Goal: Obtain resource: Download file/media

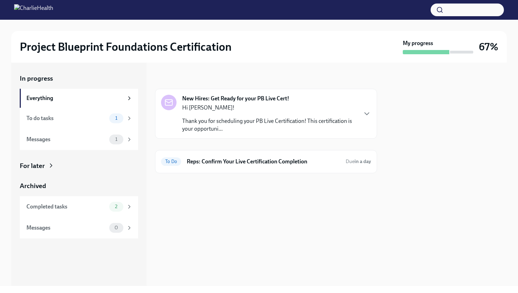
click at [245, 118] on p "Thank you for scheduling your PB Live Certification! This certification is your…" at bounding box center [269, 125] width 175 height 16
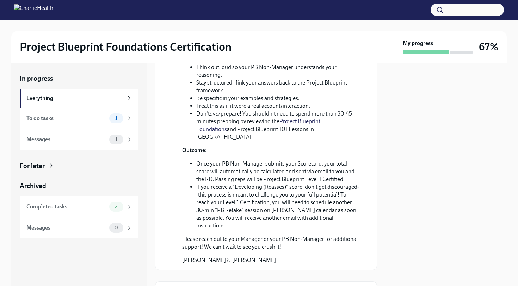
scroll to position [317, 0]
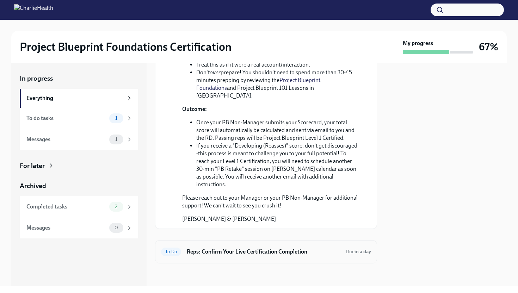
click at [231, 249] on h6 "Reps: Confirm Your Live Certification Completion" at bounding box center [263, 252] width 153 height 8
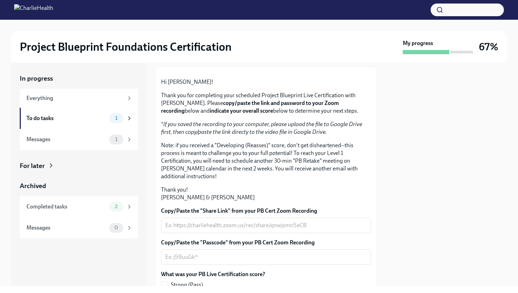
scroll to position [37, 0]
click at [119, 204] on span "2" at bounding box center [116, 206] width 11 height 5
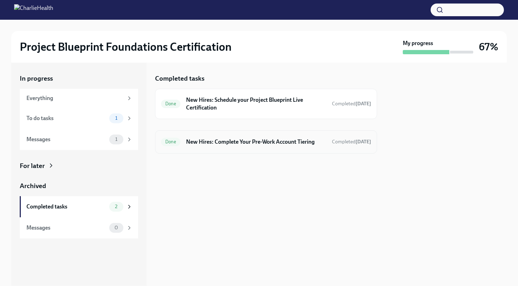
click at [242, 141] on h6 "New Hires: Complete Your Pre-Work Account Tiering" at bounding box center [256, 142] width 140 height 8
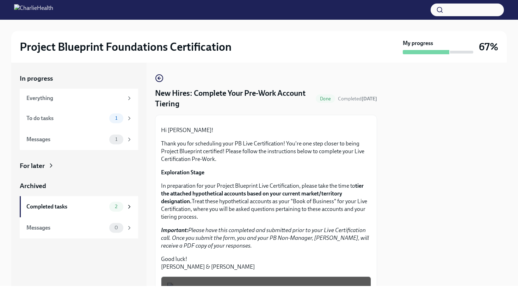
scroll to position [186, 0]
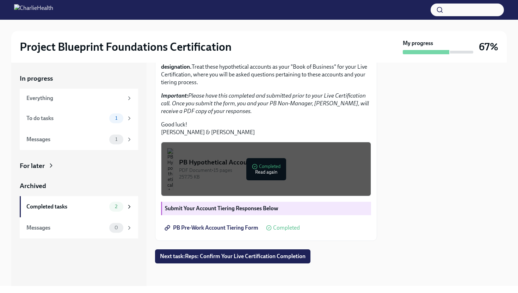
click at [231, 181] on button "PB Hypothetical Accounts PDF Document • 15 pages 257.75 KB Completed Read again" at bounding box center [266, 169] width 210 height 54
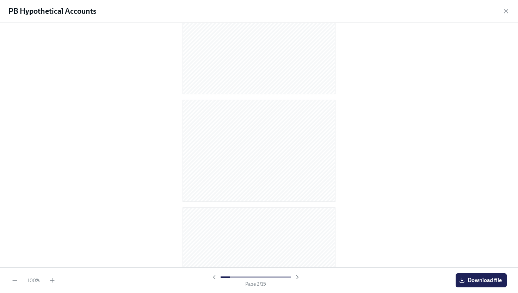
scroll to position [494, 0]
click at [474, 275] on button "Download file" at bounding box center [481, 281] width 51 height 14
click at [505, 12] on icon "button" at bounding box center [507, 12] width 4 height 4
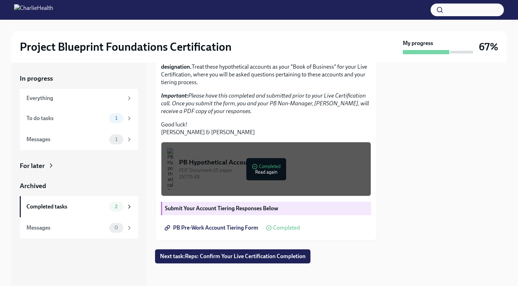
click at [218, 230] on span "PB Pre-Work Account Tiering Form" at bounding box center [212, 228] width 92 height 7
